Goal: Find specific page/section: Find specific page/section

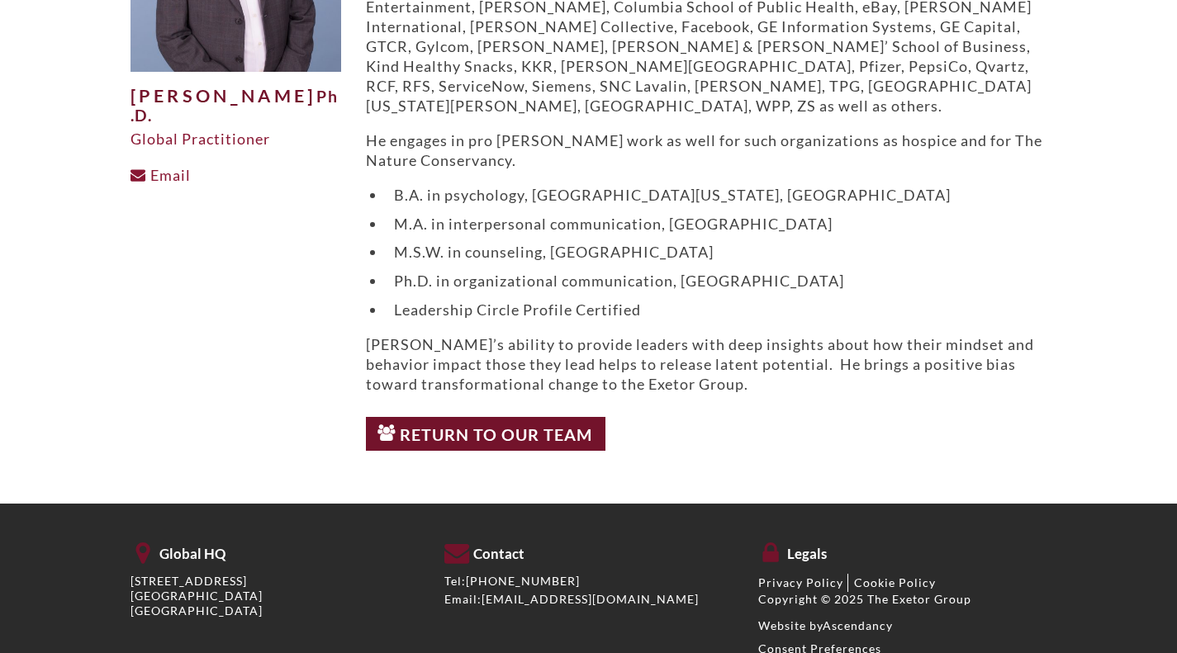
scroll to position [330, 0]
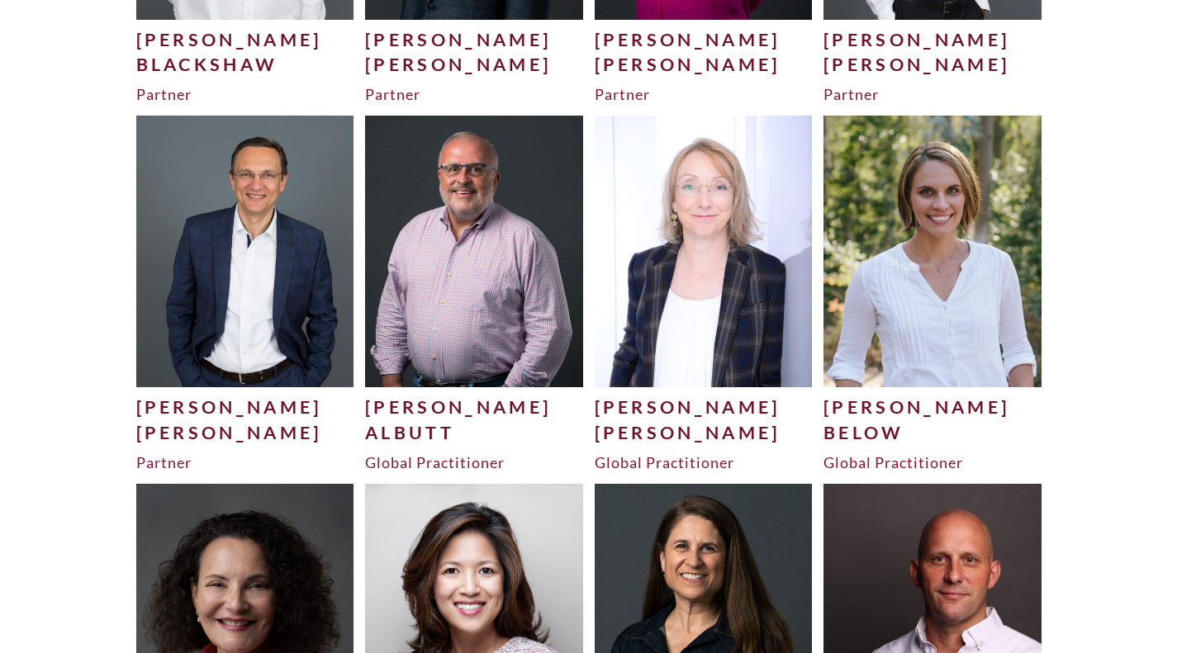
scroll to position [690, 0]
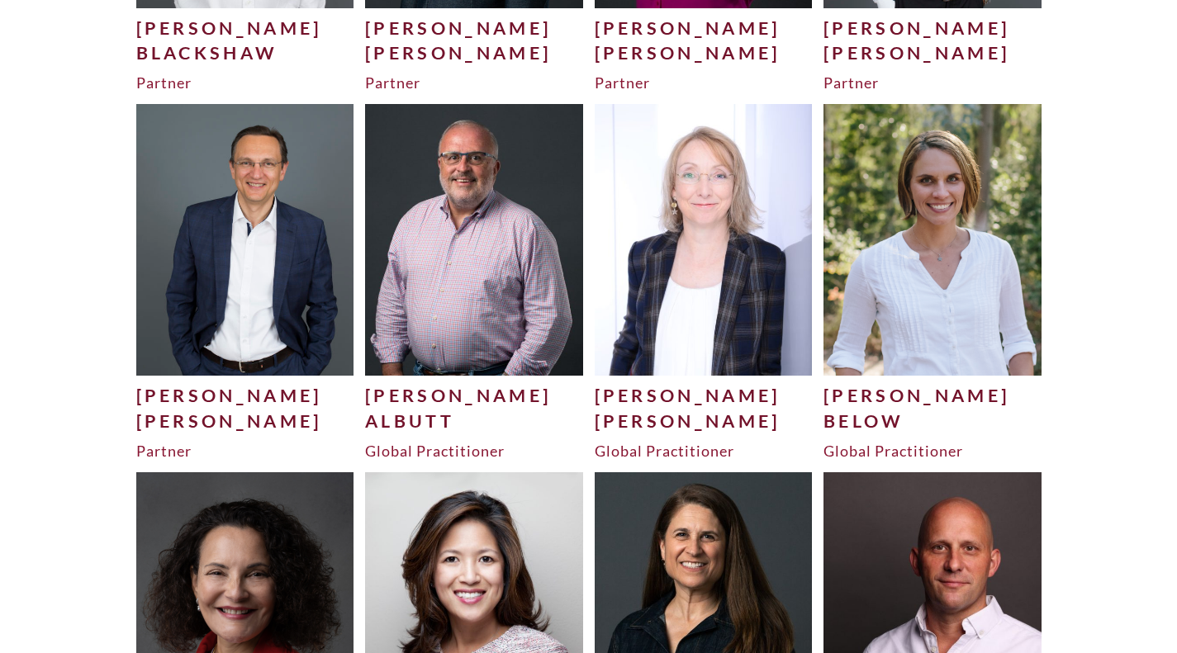
click at [260, 223] on img at bounding box center [245, 240] width 218 height 272
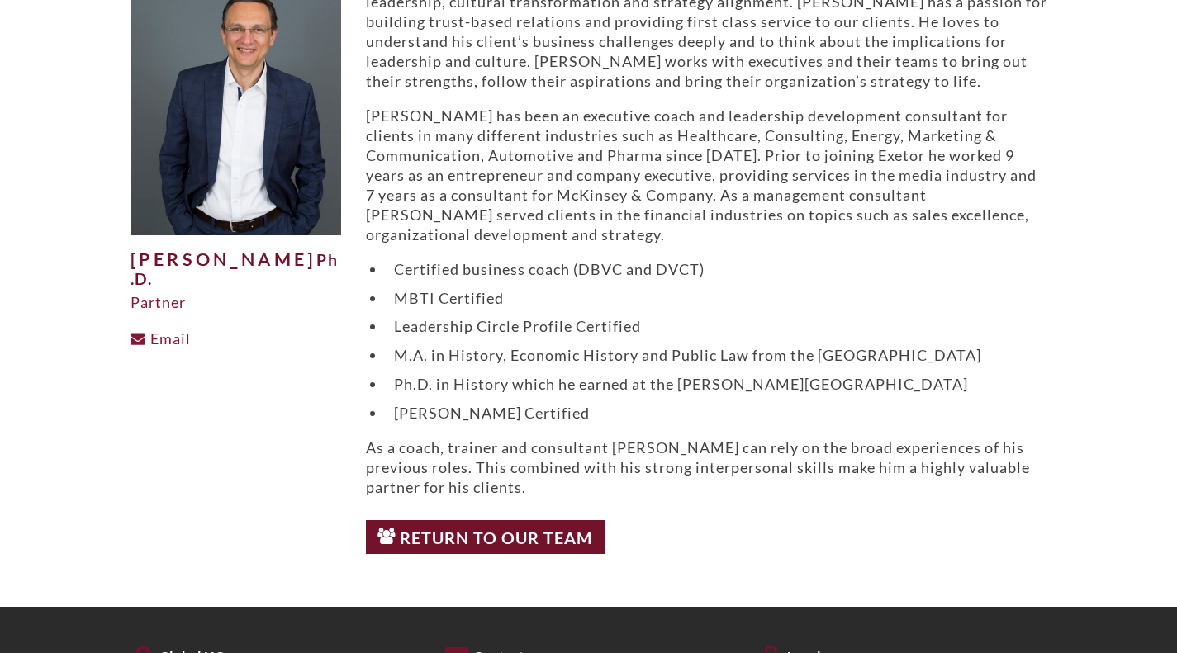
scroll to position [165, 0]
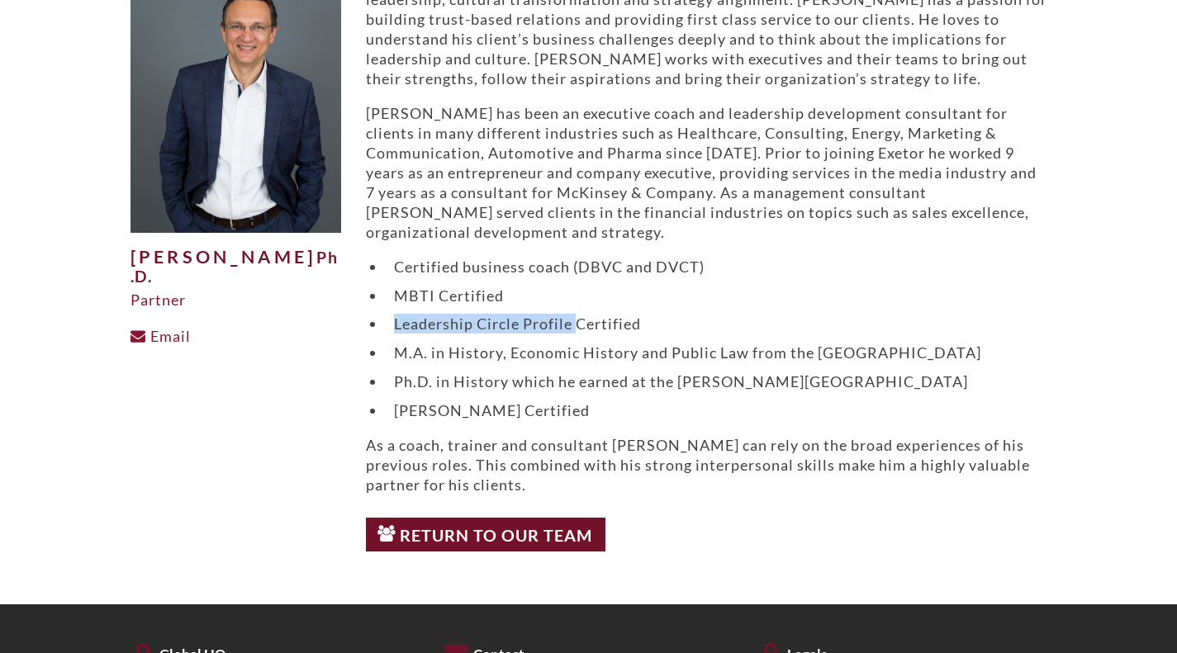
drag, startPoint x: 576, startPoint y: 326, endPoint x: 391, endPoint y: 317, distance: 186.1
click at [391, 317] on li "Leadership Circle Profile Certified" at bounding box center [717, 324] width 662 height 20
copy li "Leadership Circle Profile"
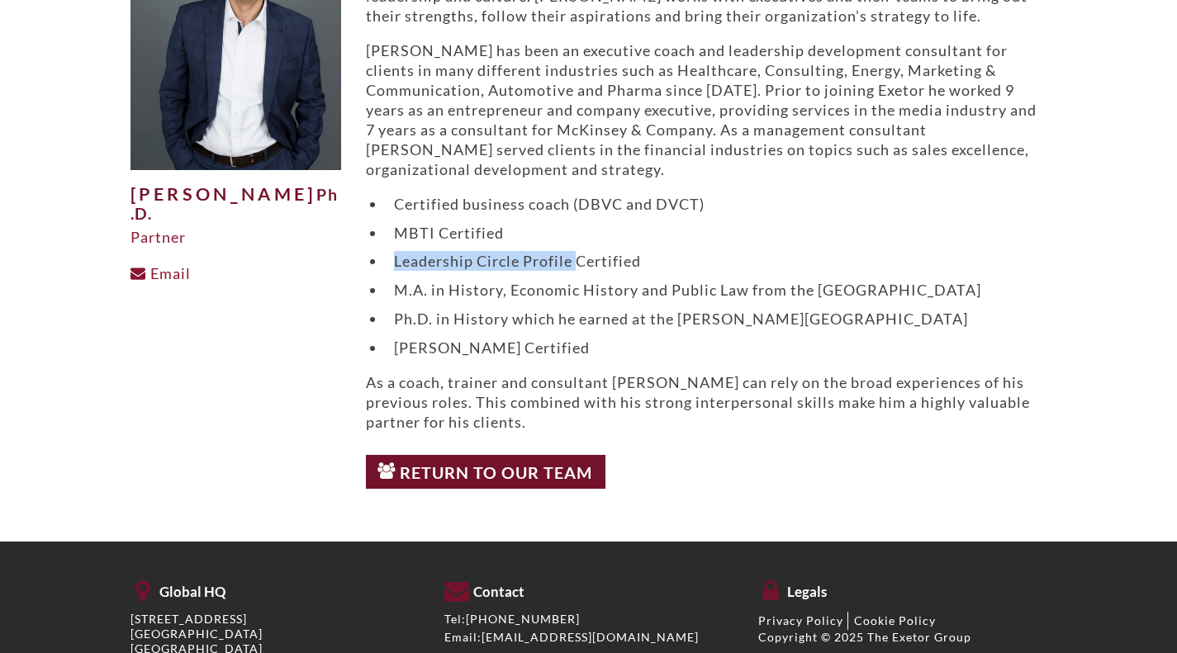
scroll to position [324, 0]
